Goal: Task Accomplishment & Management: Complete application form

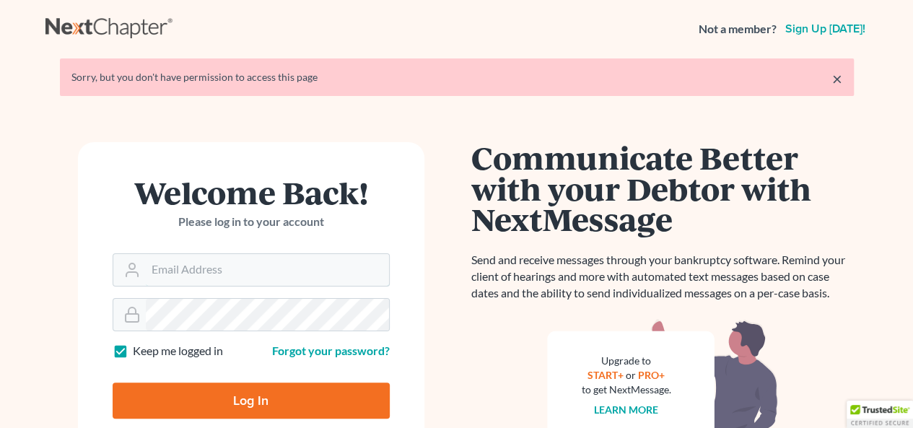
type input "[EMAIL_ADDRESS][DOMAIN_NAME]"
click at [210, 398] on input "Log In" at bounding box center [251, 400] width 277 height 36
type input "Thinking..."
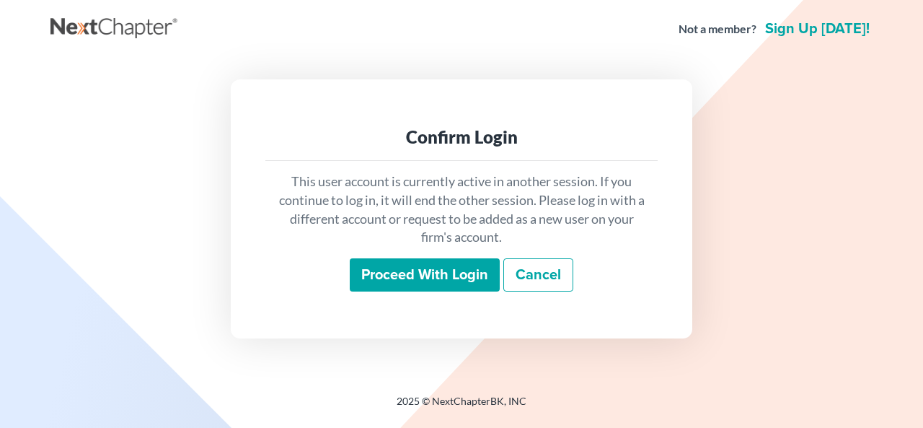
click at [371, 278] on input "Proceed with login" at bounding box center [425, 274] width 150 height 33
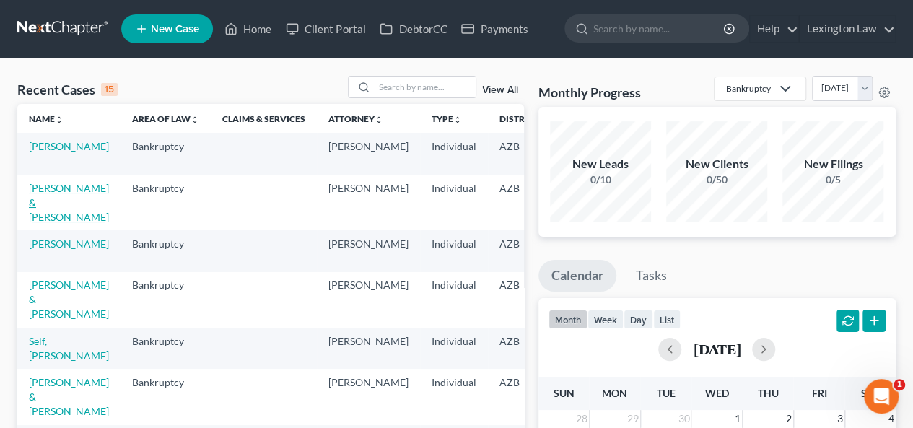
click at [46, 203] on link "Switzer, Harry & Denise" at bounding box center [69, 202] width 80 height 41
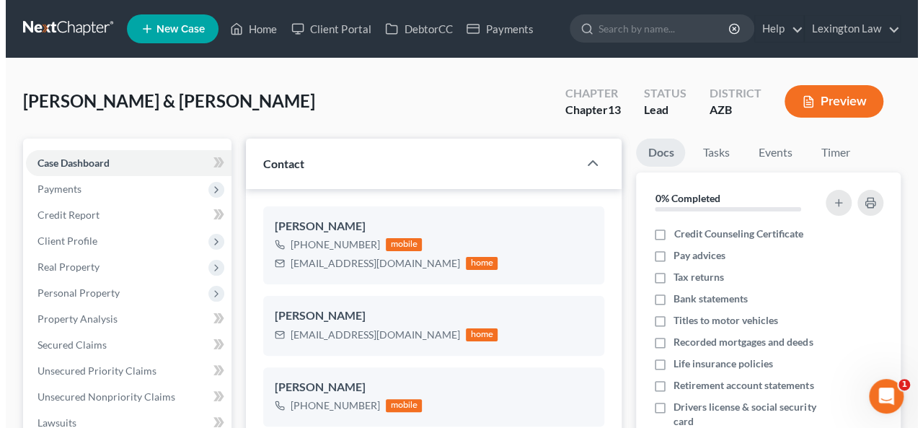
scroll to position [797, 0]
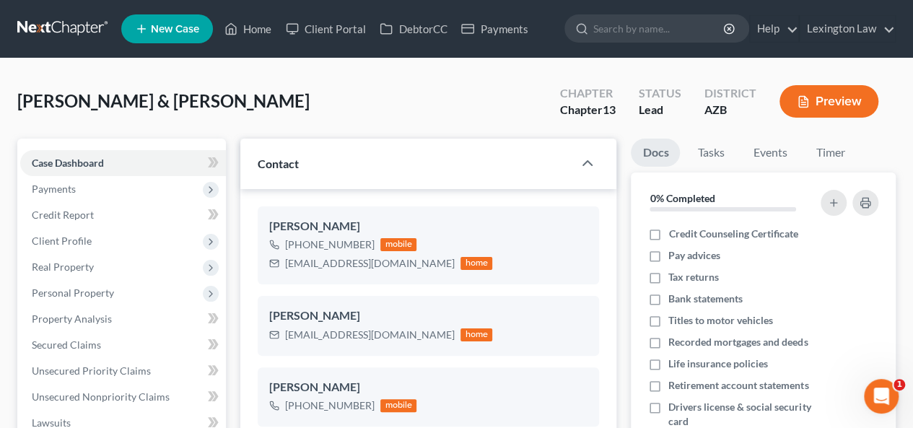
click at [814, 102] on button "Preview" at bounding box center [828, 101] width 99 height 32
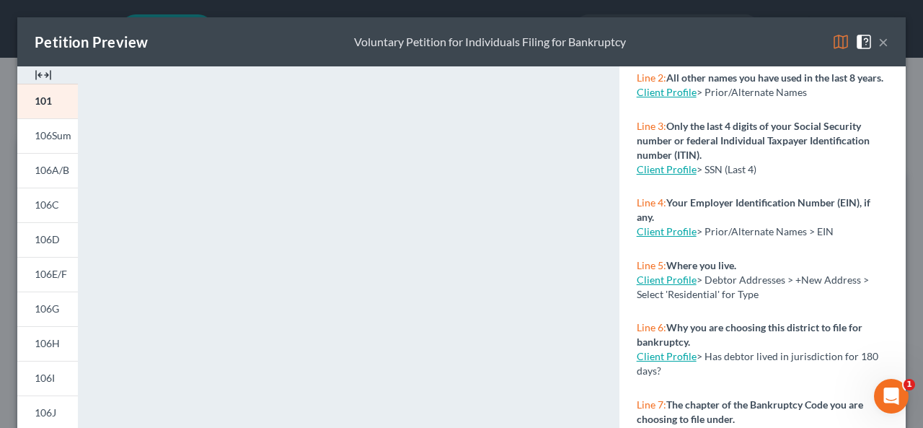
scroll to position [175, 0]
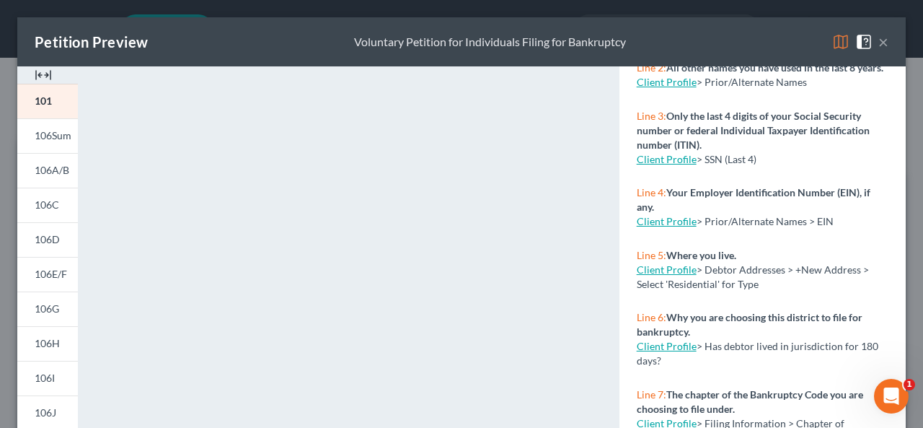
click at [87, 141] on div "<object ng-attr-data='https://nextchapter-prod.s3.amazonaws.com/pdfs/12c72390-f…" at bounding box center [348, 431] width 527 height 730
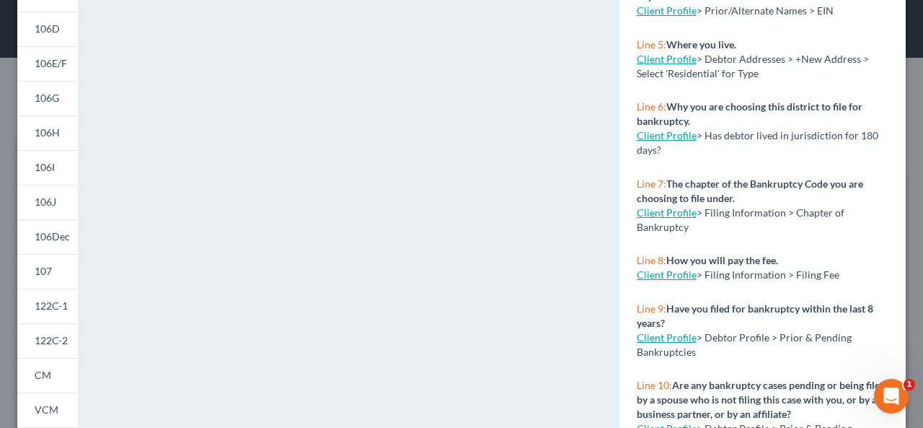
scroll to position [385, 0]
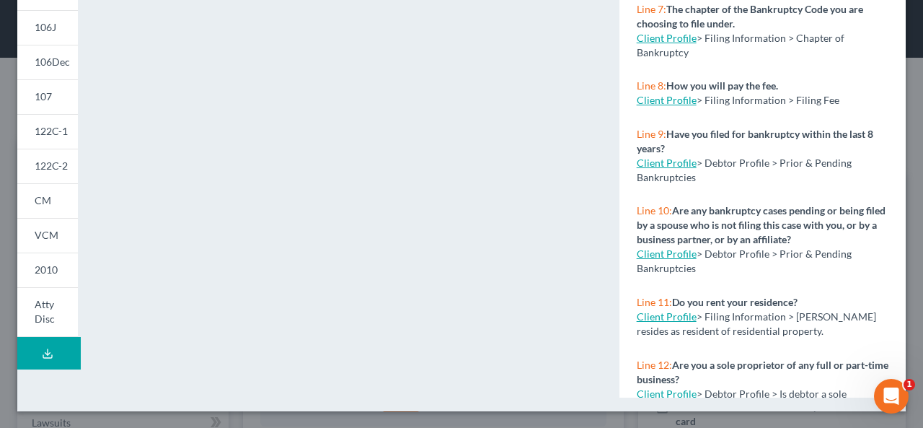
click at [48, 349] on line at bounding box center [48, 352] width 0 height 6
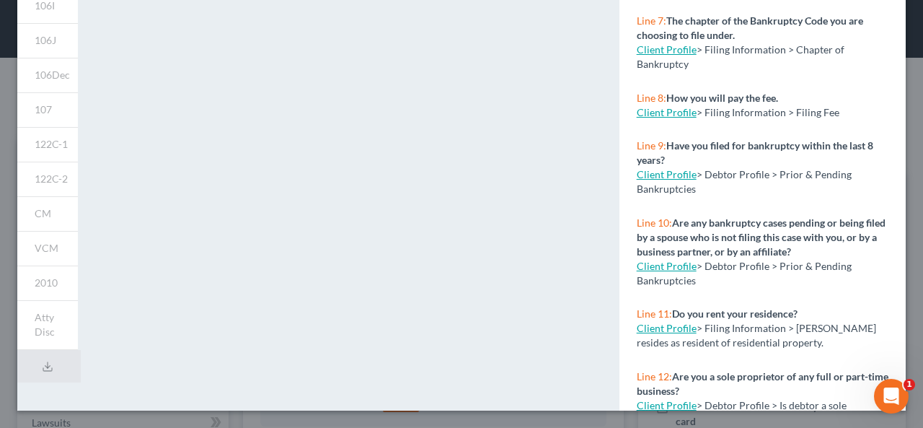
scroll to position [134, 0]
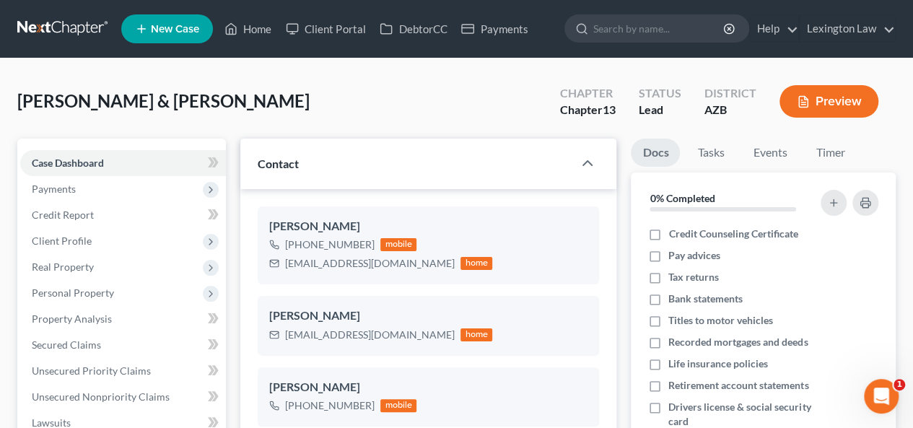
drag, startPoint x: 915, startPoint y: 262, endPoint x: 908, endPoint y: 167, distance: 95.5
click at [802, 102] on line "button" at bounding box center [803, 102] width 4 height 0
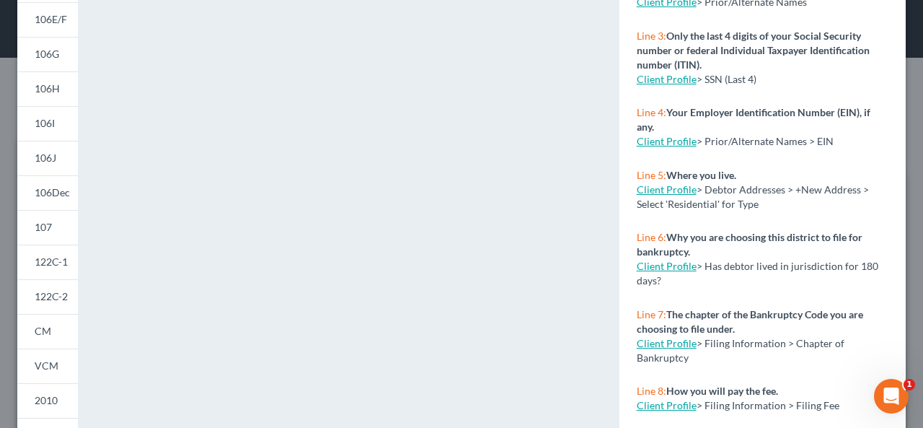
scroll to position [385, 0]
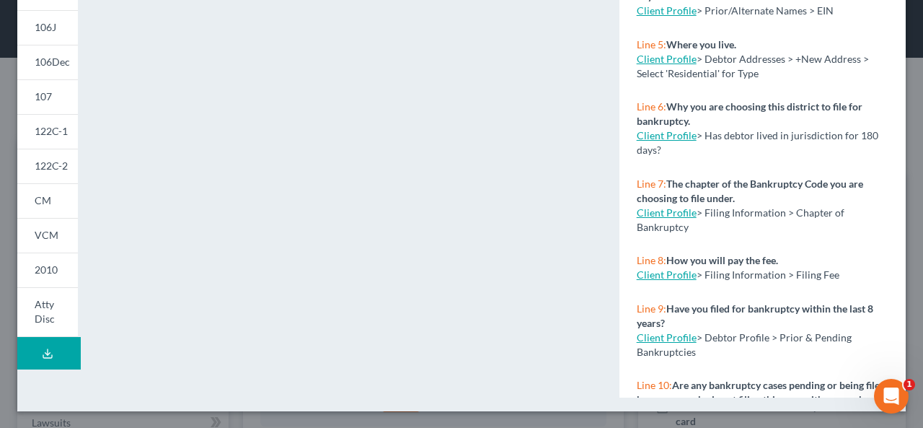
click at [48, 360] on button "Download Draft" at bounding box center [48, 353] width 63 height 32
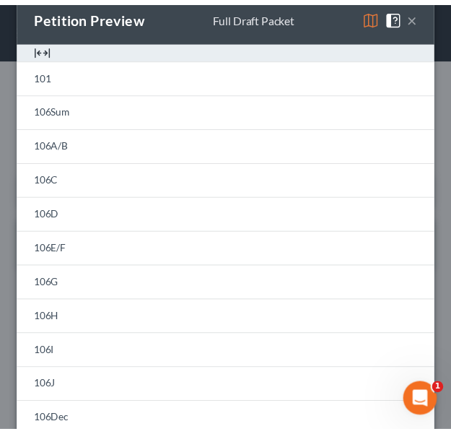
scroll to position [797, 0]
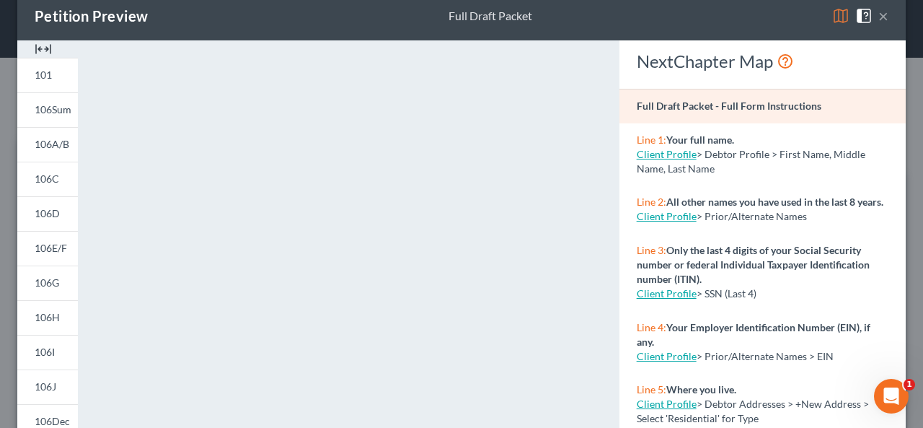
click at [879, 15] on button "×" at bounding box center [884, 15] width 10 height 17
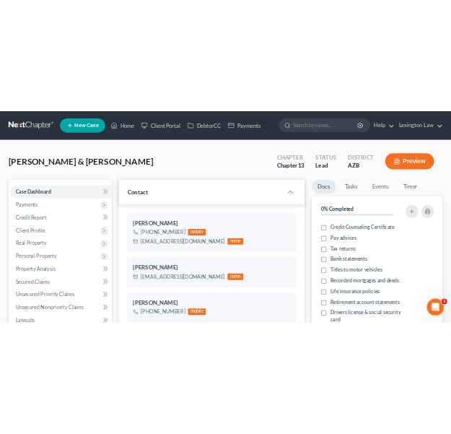
scroll to position [754, 0]
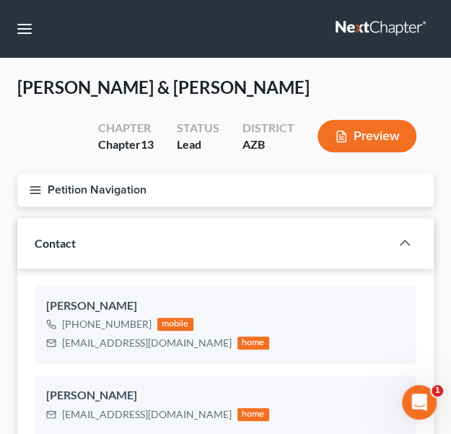
click at [38, 190] on line "button" at bounding box center [35, 190] width 10 height 0
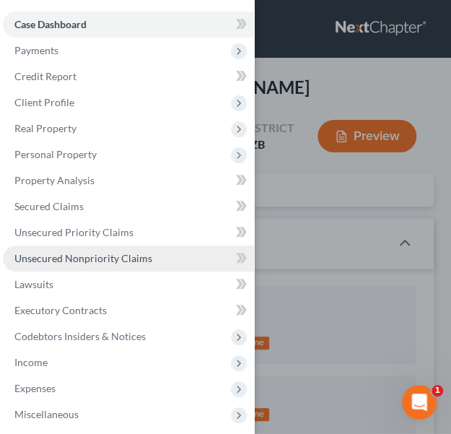
click at [121, 258] on span "Unsecured Nonpriority Claims" at bounding box center [83, 258] width 138 height 12
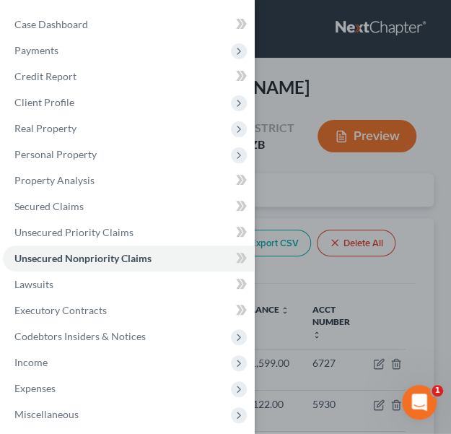
click at [439, 210] on div "Case Dashboard Payments Invoices Payments Payments Credit Report Client Profile" at bounding box center [225, 217] width 451 height 434
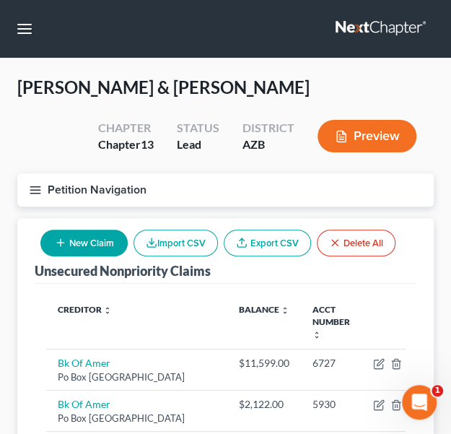
click at [81, 245] on button "New Claim" at bounding box center [83, 242] width 87 height 27
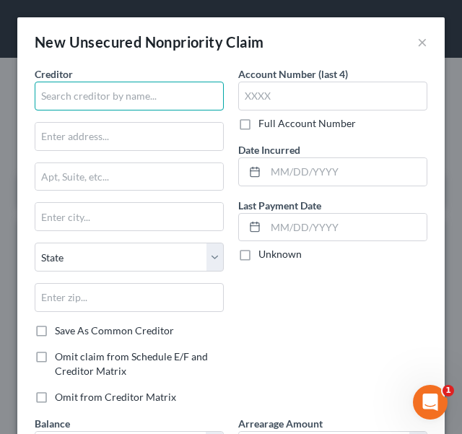
click at [69, 105] on input "text" at bounding box center [129, 96] width 189 height 29
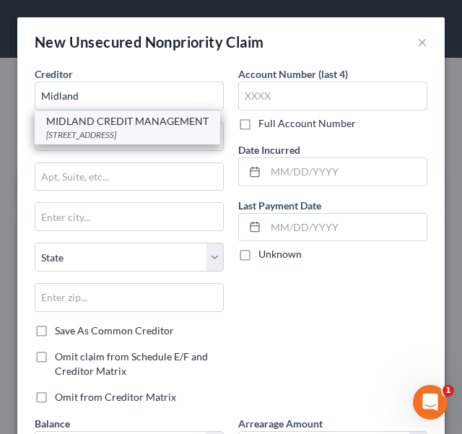
click at [81, 128] on div "MIDLAND CREDIT MANAGEMENT" at bounding box center [127, 121] width 162 height 14
type input "MIDLAND CREDIT MANAGEMENT"
type input "320 E BIG BEAVER RD"
type input "Troy"
select select "23"
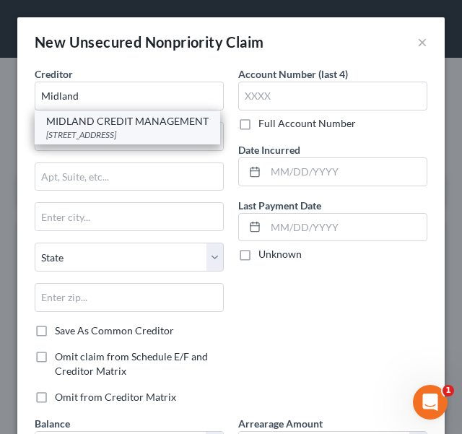
type input "48083"
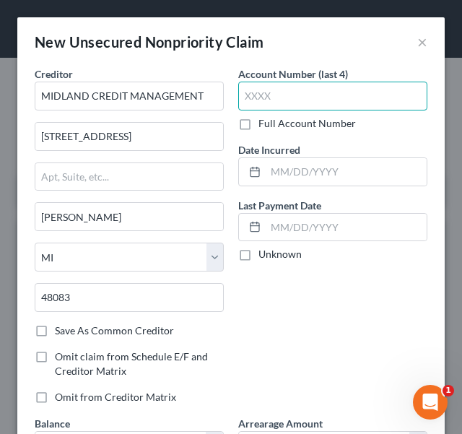
click at [247, 99] on input "text" at bounding box center [332, 96] width 189 height 29
click at [263, 94] on input "text" at bounding box center [332, 96] width 189 height 29
type input "7499"
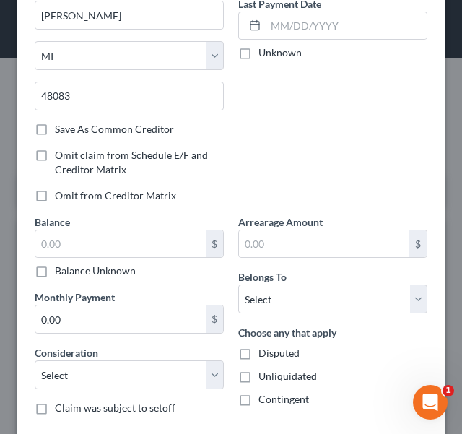
scroll to position [201, 0]
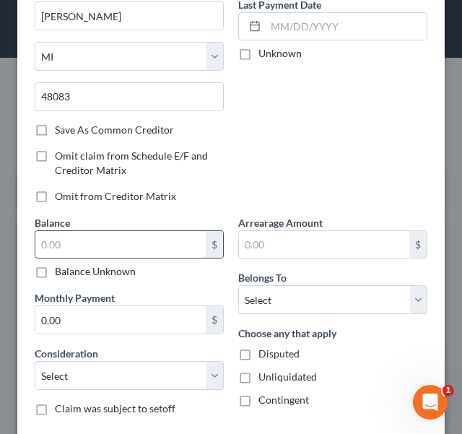
click at [87, 232] on input "text" at bounding box center [120, 244] width 170 height 27
type input "16,682.29"
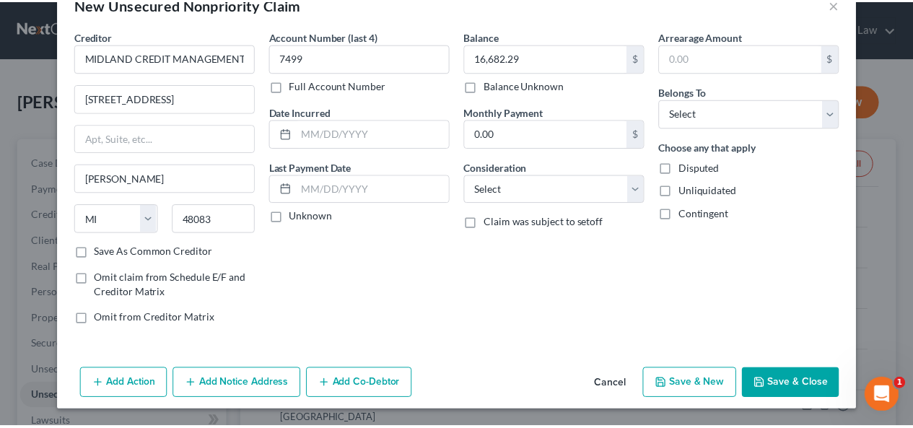
scroll to position [35, 0]
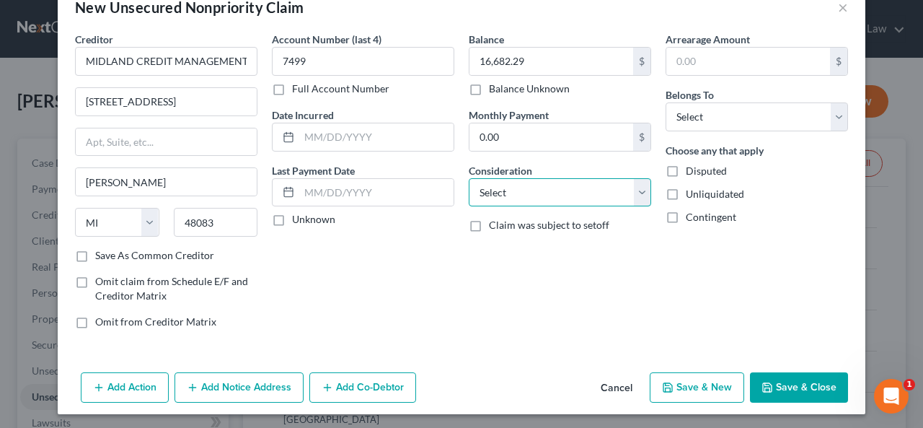
click at [605, 194] on select "Select Cable / Satellite Services Collection Agency Credit Card Debt Debt Couns…" at bounding box center [560, 192] width 183 height 29
select select "1"
click at [469, 178] on select "Select Cable / Satellite Services Collection Agency Credit Card Debt Debt Couns…" at bounding box center [560, 192] width 183 height 29
click at [545, 289] on div "Balance 16,682.29 $ Balance Unknown Balance Undetermined 16,682.29 $ Balance Un…" at bounding box center [560, 186] width 197 height 309
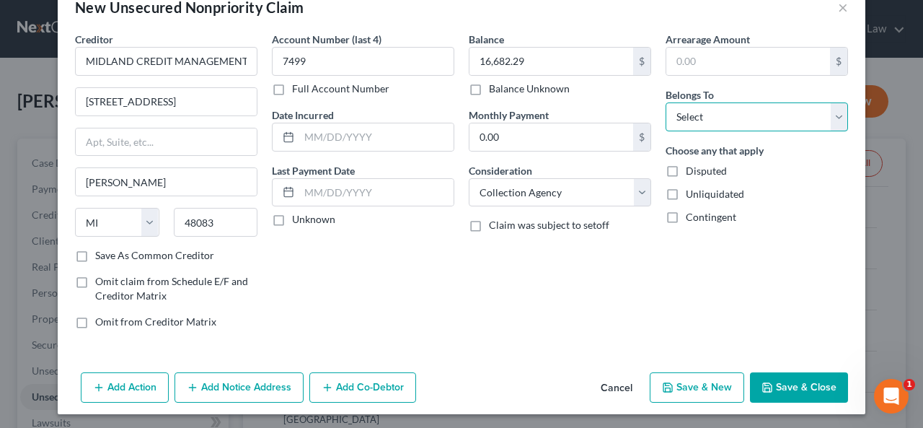
click at [760, 113] on select "Select Debtor 1 Only Debtor 2 Only Debtor 1 And Debtor 2 Only At Least One Of T…" at bounding box center [757, 116] width 183 height 29
select select "2"
click at [666, 102] on select "Select Debtor 1 Only Debtor 2 Only Debtor 1 And Debtor 2 Only At Least One Of T…" at bounding box center [757, 116] width 183 height 29
click at [734, 309] on div "Arrearage Amount $ Belongs To * Select Debtor 1 Only Debtor 2 Only Debtor 1 And…" at bounding box center [757, 186] width 197 height 309
click at [806, 382] on button "Save & Close" at bounding box center [799, 387] width 98 height 30
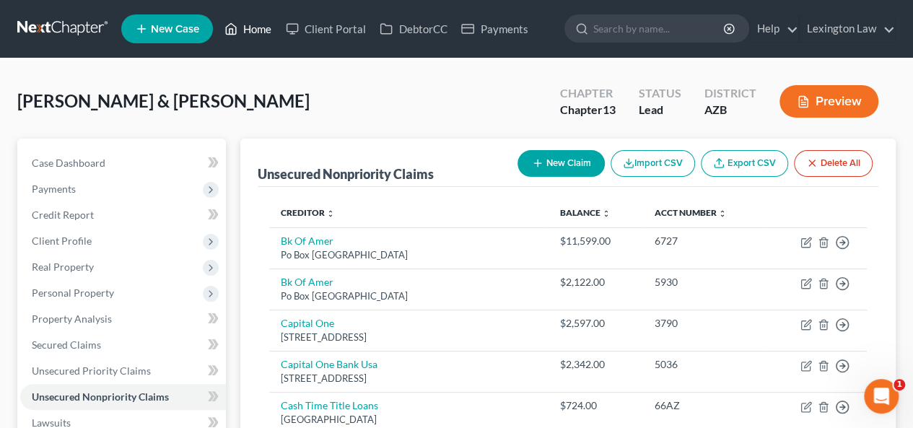
click at [255, 32] on link "Home" at bounding box center [247, 29] width 61 height 26
